Goal: Communication & Community: Ask a question

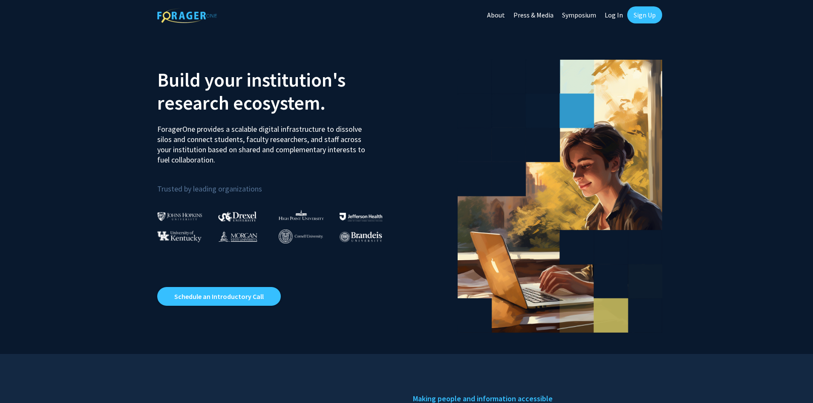
click at [618, 17] on link "Log In" at bounding box center [614, 15] width 27 height 30
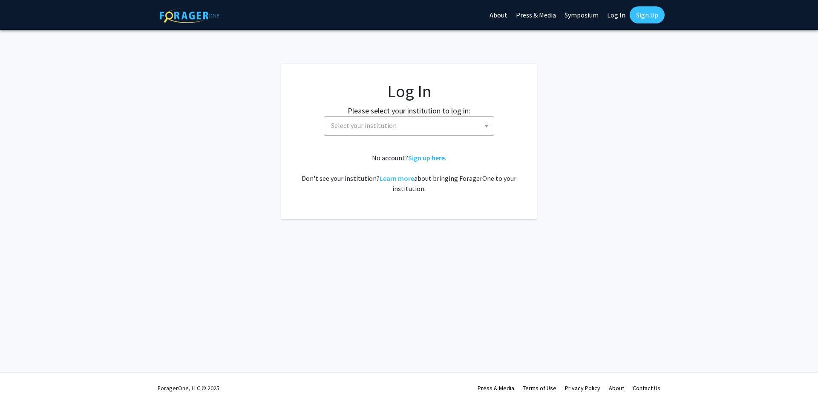
click at [402, 130] on span "Select your institution" at bounding box center [411, 125] width 166 height 17
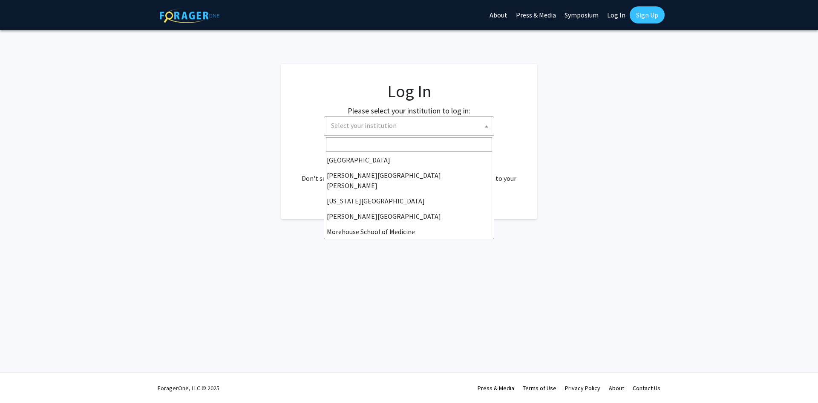
scroll to position [298, 0]
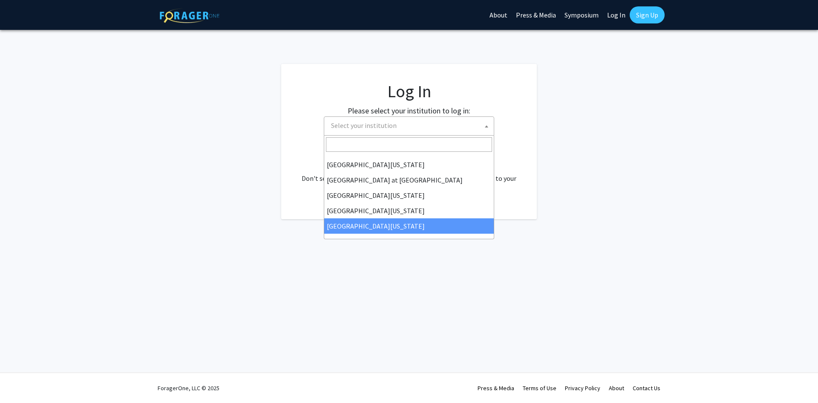
select select "33"
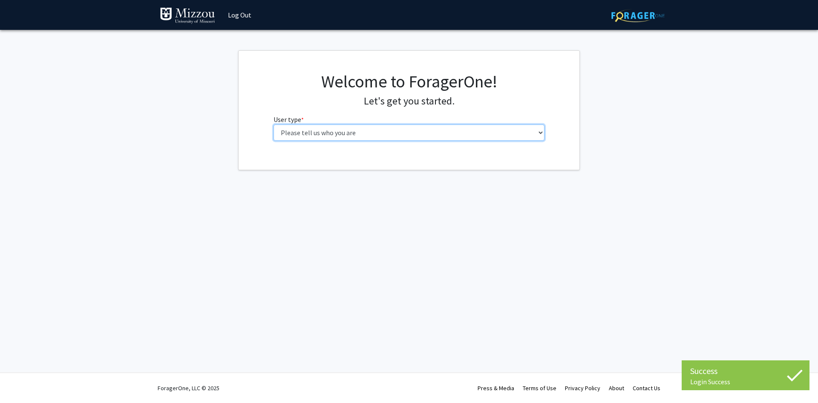
click at [376, 130] on select "Please tell us who you are Undergraduate Student Master's Student Doctoral Cand…" at bounding box center [410, 132] width 272 height 16
select select "1: undergrad"
click at [274, 124] on select "Please tell us who you are Undergraduate Student Master's Student Doctoral Cand…" at bounding box center [410, 132] width 272 height 16
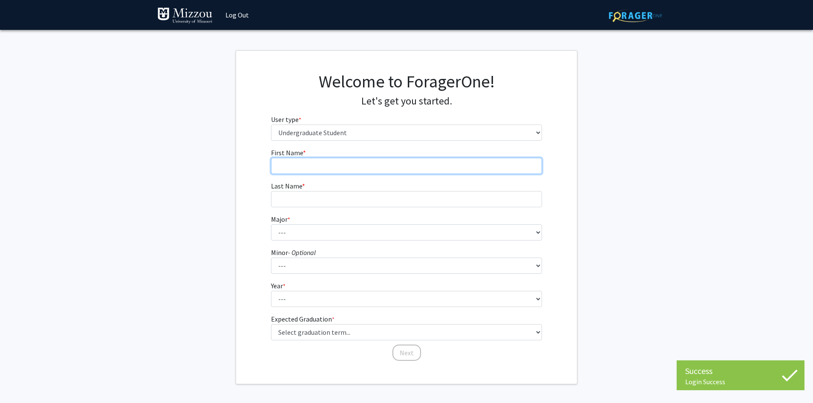
click at [410, 169] on input "First Name * required" at bounding box center [407, 166] width 272 height 16
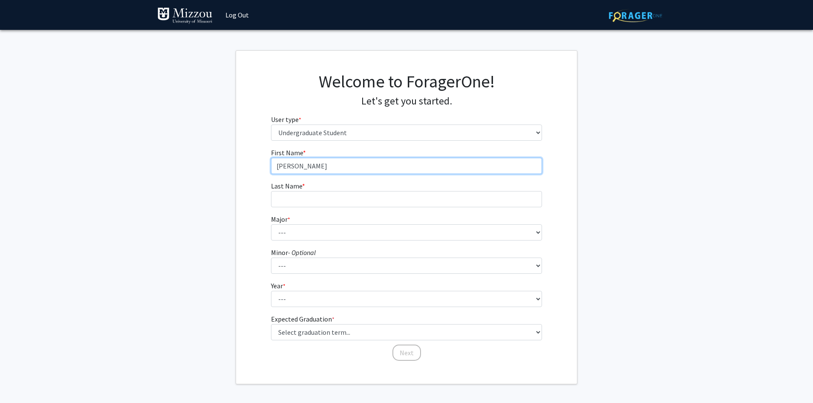
type input "[PERSON_NAME]"
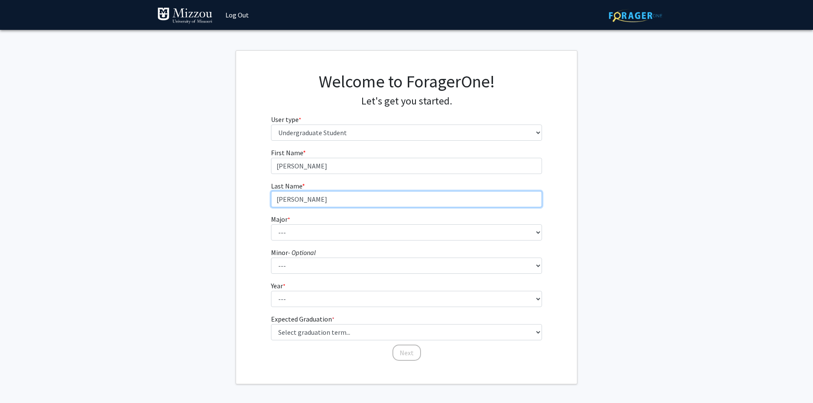
type input "[PERSON_NAME]"
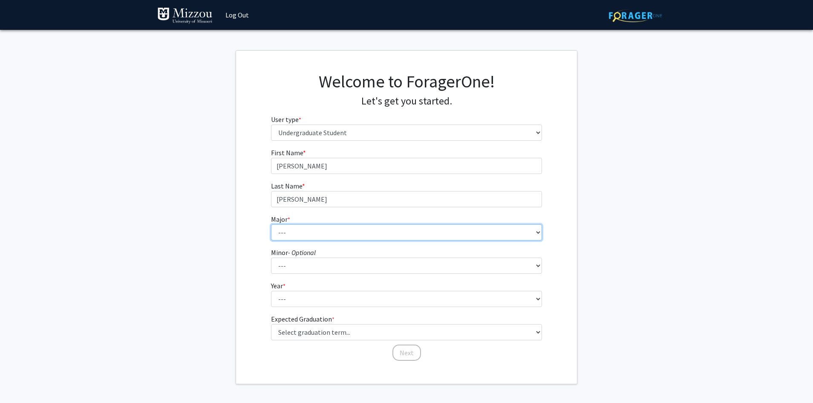
select select "30: 2529"
click at [271, 224] on select "--- Agribusiness Management Agricultural Education Agricultural Education: Comm…" at bounding box center [407, 232] width 272 height 16
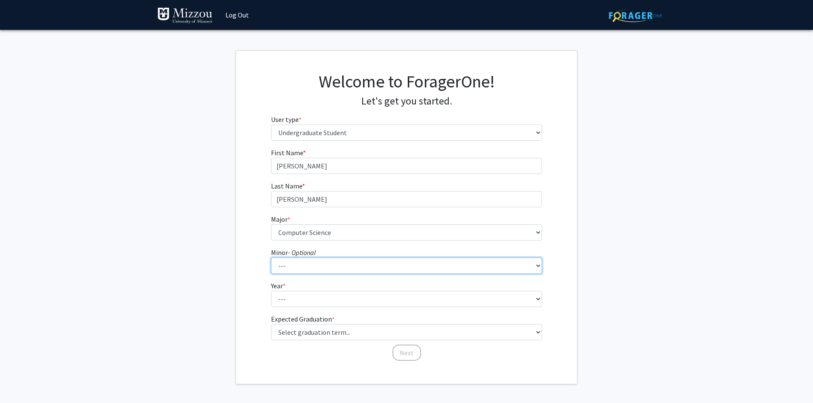
click at [322, 263] on select "--- Accountancy Aerospace Engineering Aerospace Studies Agribusiness Management…" at bounding box center [407, 265] width 272 height 16
select select "53: 2009"
click at [271, 257] on select "--- Accountancy Aerospace Engineering Aerospace Studies Agribusiness Management…" at bounding box center [407, 265] width 272 height 16
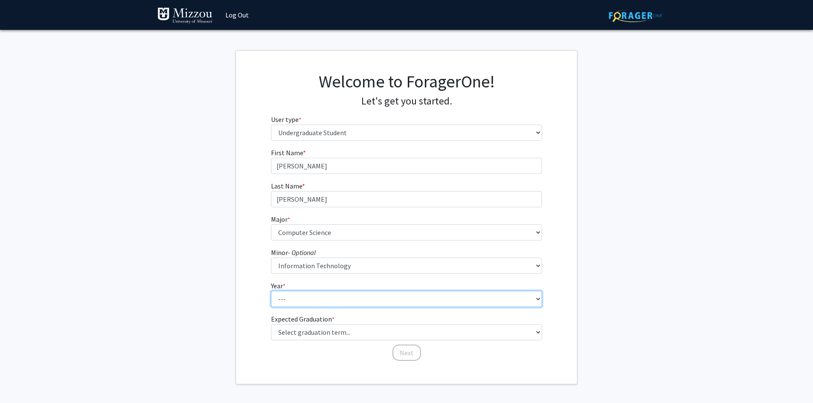
click at [311, 301] on select "--- First-year Sophomore Junior Senior Postbaccalaureate Certificate" at bounding box center [407, 299] width 272 height 16
select select "4: senior"
click at [271, 291] on select "--- First-year Sophomore Junior Senior Postbaccalaureate Certificate" at bounding box center [407, 299] width 272 height 16
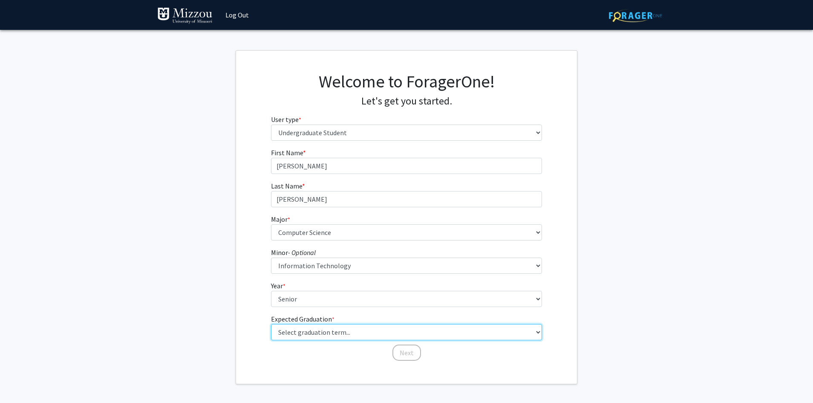
click at [320, 333] on select "Select graduation term... Spring 2025 Summer 2025 Fall 2025 Winter 2025 Spring …" at bounding box center [407, 332] width 272 height 16
select select "5: spring_2026"
click at [271, 324] on select "Select graduation term... Spring 2025 Summer 2025 Fall 2025 Winter 2025 Spring …" at bounding box center [407, 332] width 272 height 16
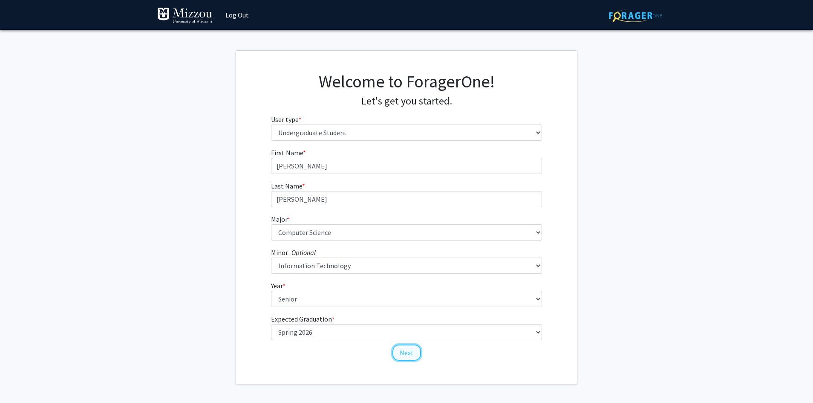
click at [402, 348] on button "Next" at bounding box center [407, 352] width 29 height 16
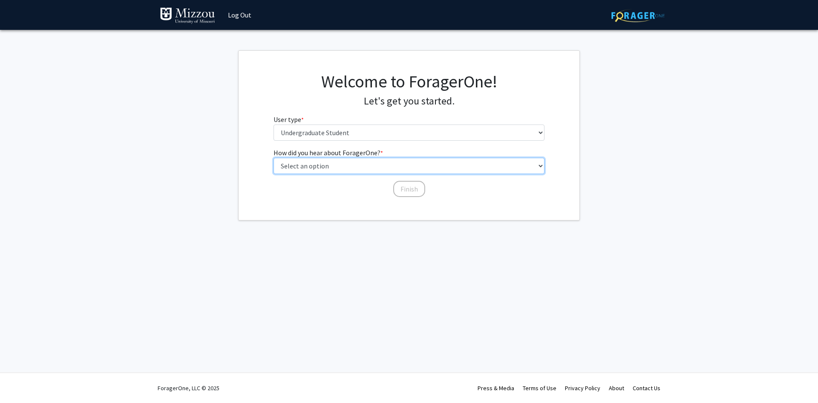
click at [341, 161] on select "Select an option Peer/student recommendation Faculty/staff recommendation Unive…" at bounding box center [410, 166] width 272 height 16
select select "3: university_website"
click at [274, 158] on select "Select an option Peer/student recommendation Faculty/staff recommendation Unive…" at bounding box center [410, 166] width 272 height 16
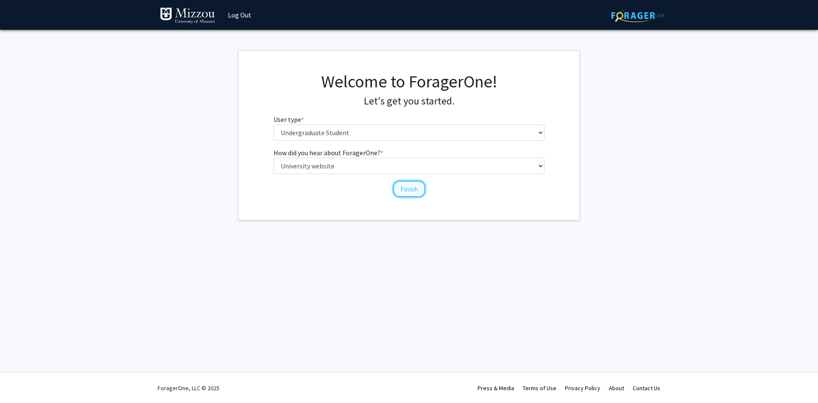
click at [404, 190] on button "Finish" at bounding box center [409, 189] width 32 height 16
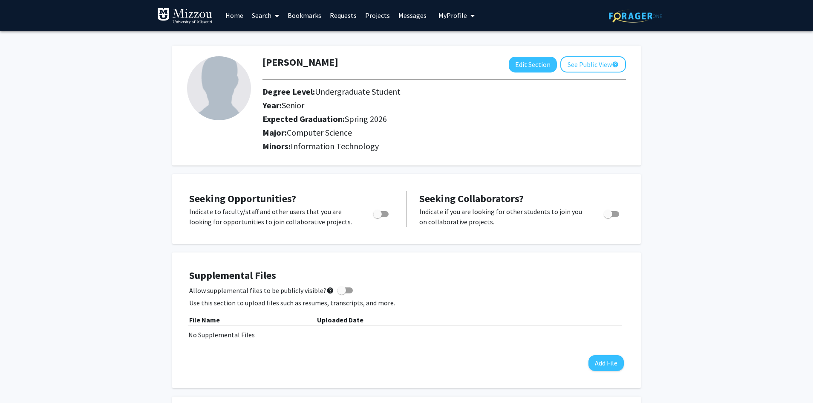
click at [266, 16] on link "Search" at bounding box center [266, 15] width 36 height 30
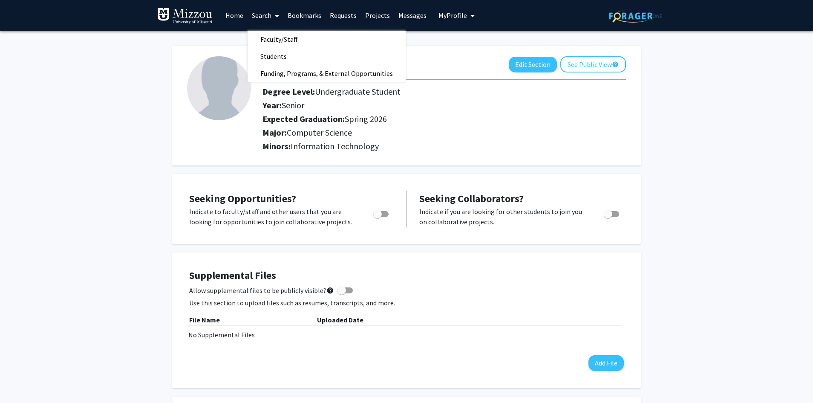
click at [239, 17] on link "Home" at bounding box center [234, 15] width 26 height 30
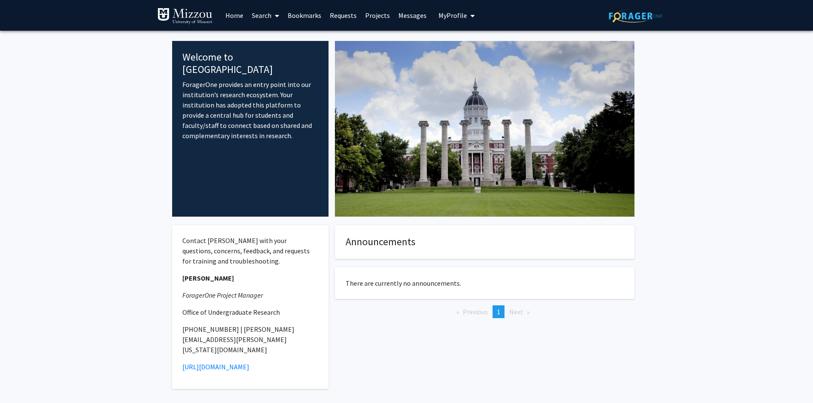
click at [369, 17] on link "Projects" at bounding box center [377, 15] width 33 height 30
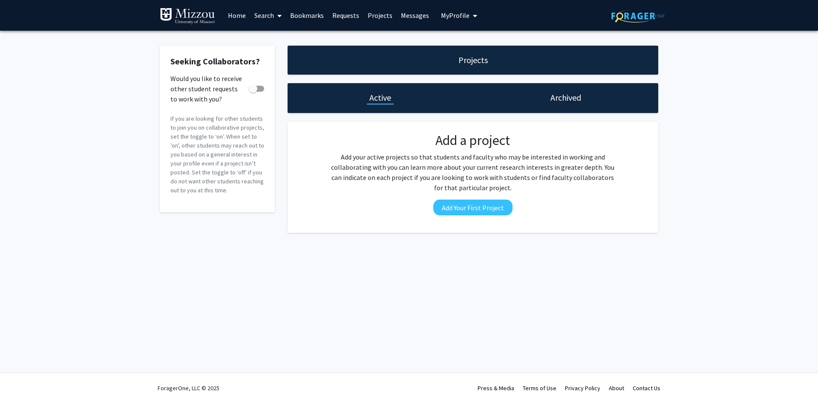
click at [339, 15] on link "Requests" at bounding box center [345, 15] width 35 height 30
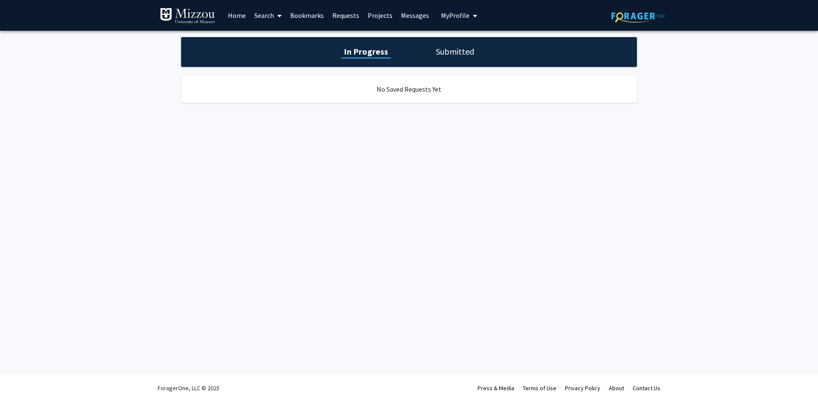
click at [303, 15] on link "Bookmarks" at bounding box center [307, 15] width 42 height 30
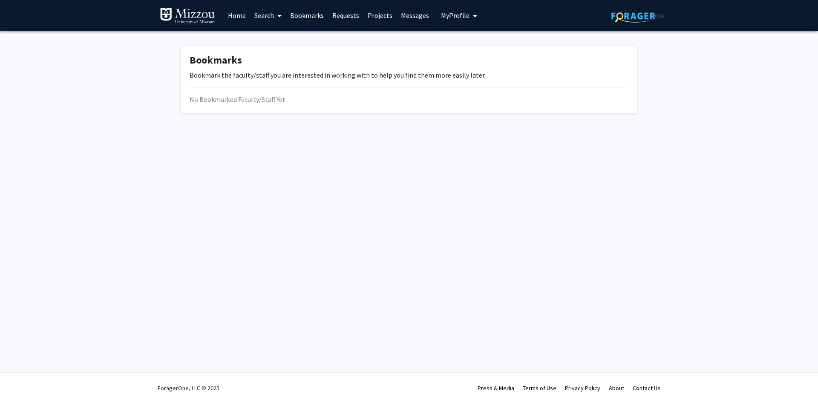
click at [252, 13] on link "Search" at bounding box center [268, 15] width 36 height 30
click at [280, 38] on span "Faculty/Staff" at bounding box center [281, 39] width 63 height 17
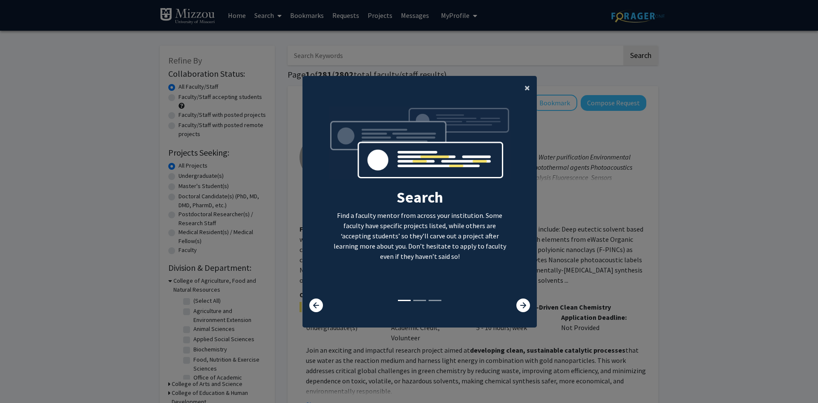
click at [525, 89] on span "×" at bounding box center [528, 87] width 6 height 13
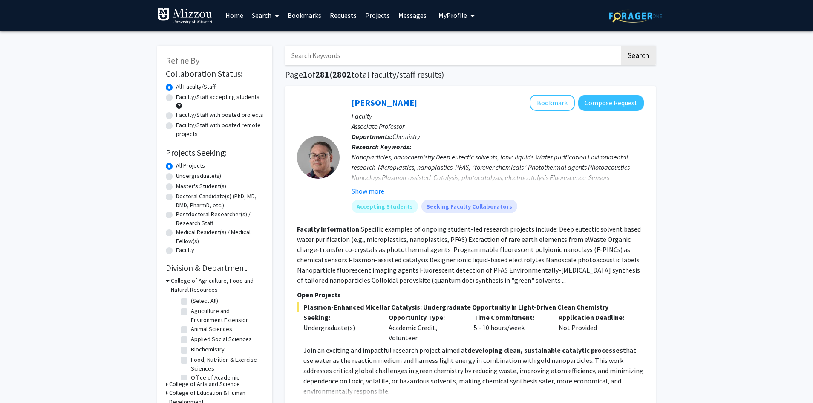
click at [341, 50] on input "Search Keywords" at bounding box center [452, 56] width 335 height 20
type input "security"
click at [621, 46] on button "Search" at bounding box center [638, 56] width 35 height 20
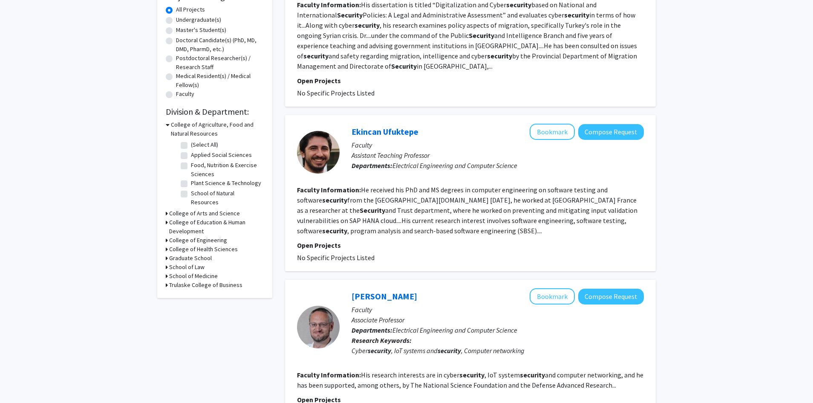
scroll to position [128, 0]
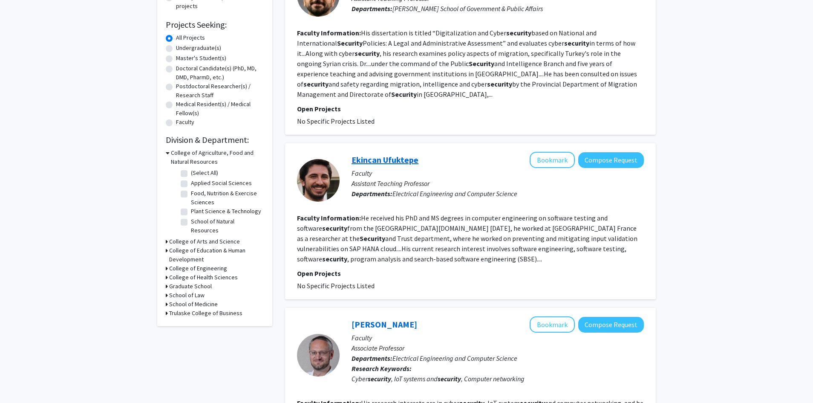
click at [386, 163] on link "Ekincan Ufuktepe" at bounding box center [385, 159] width 67 height 11
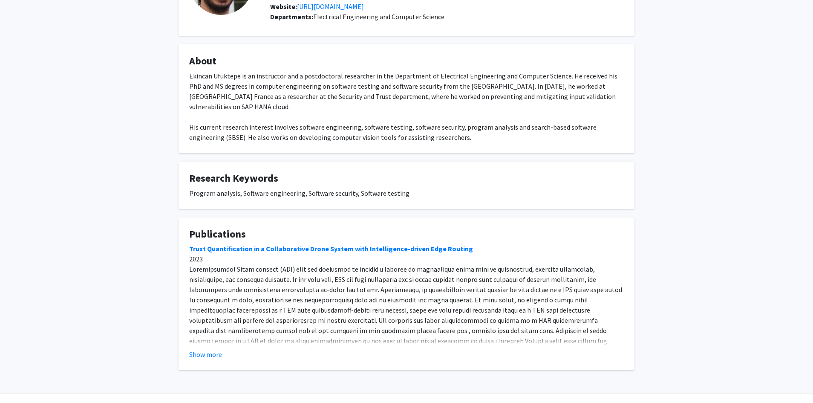
scroll to position [117, 0]
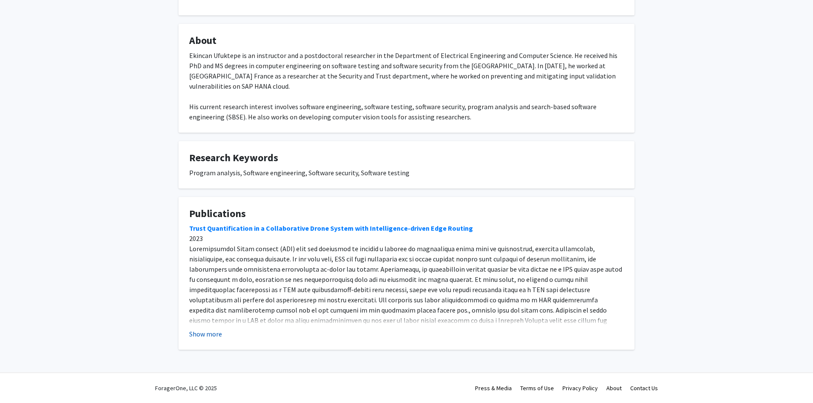
click at [208, 338] on button "Show more" at bounding box center [205, 334] width 33 height 10
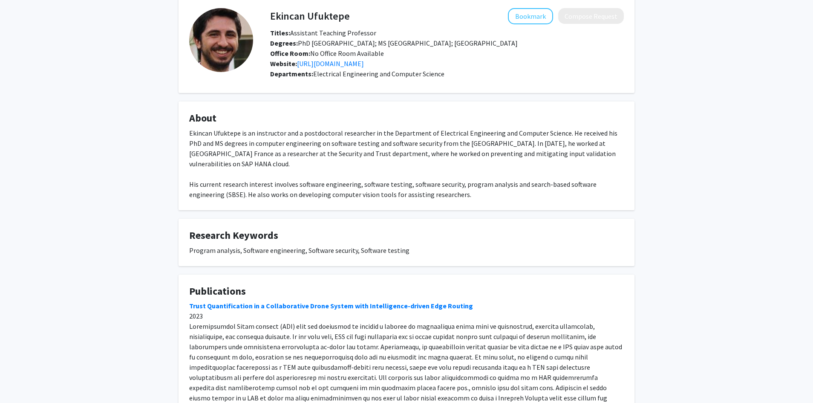
scroll to position [0, 0]
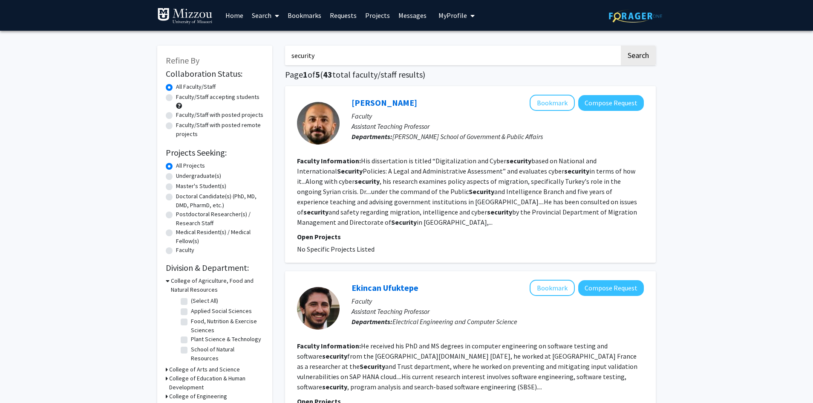
scroll to position [43, 0]
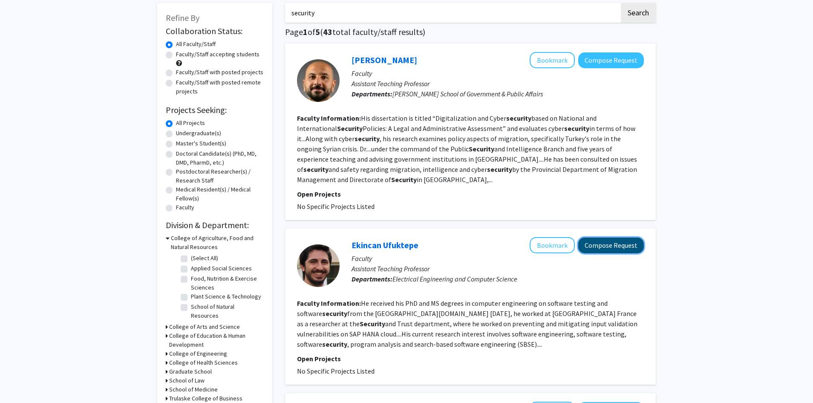
click at [612, 249] on button "Compose Request" at bounding box center [611, 245] width 66 height 16
